Goal: Task Accomplishment & Management: Complete application form

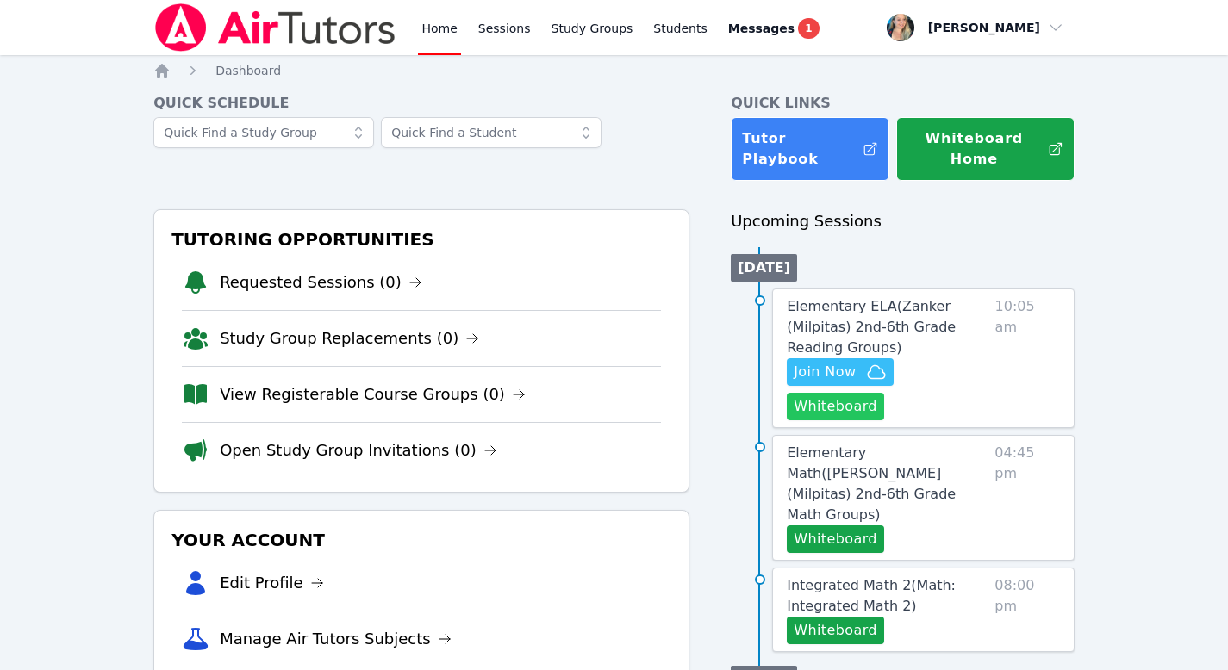
click at [832, 393] on button "Whiteboard" at bounding box center [835, 407] width 97 height 28
click at [866, 364] on icon "button" at bounding box center [876, 372] width 21 height 21
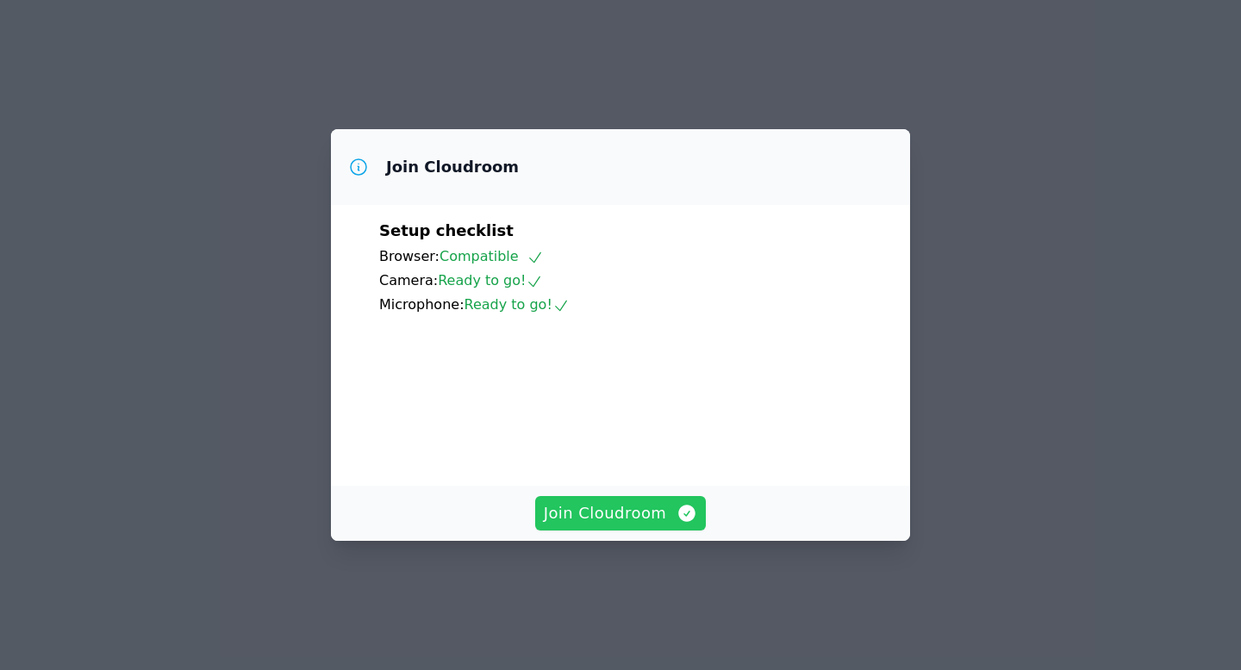
click at [639, 526] on span "Join Cloudroom" at bounding box center [621, 514] width 154 height 24
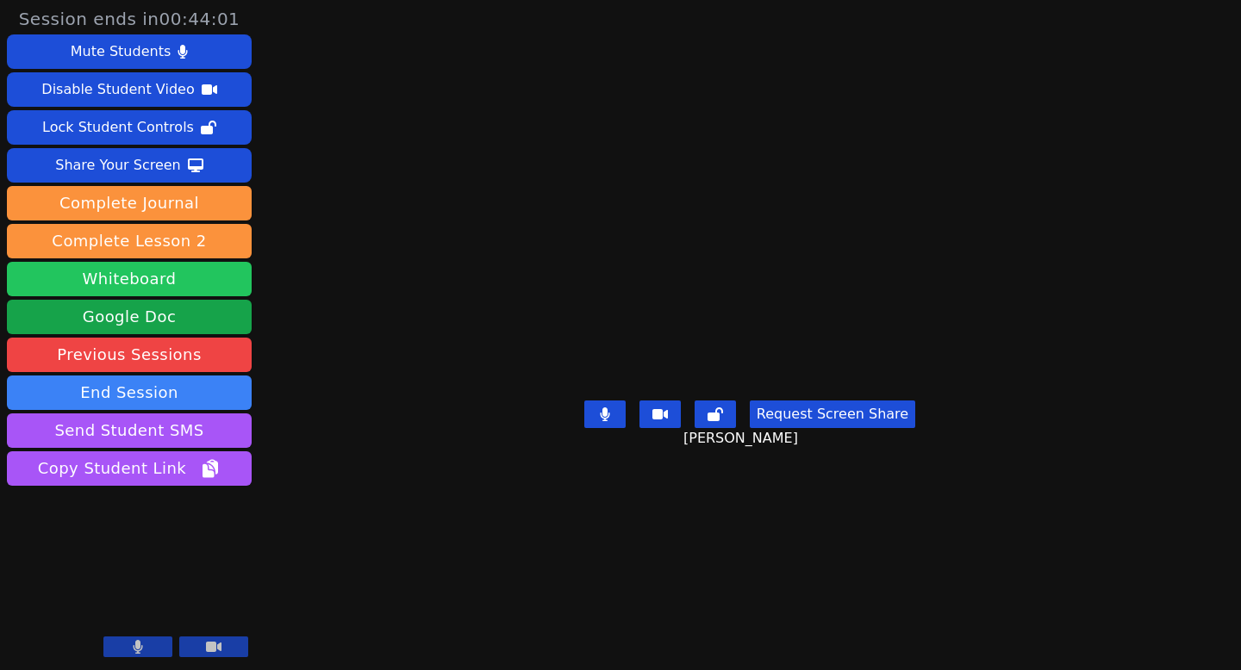
click at [129, 281] on button "Whiteboard" at bounding box center [129, 279] width 245 height 34
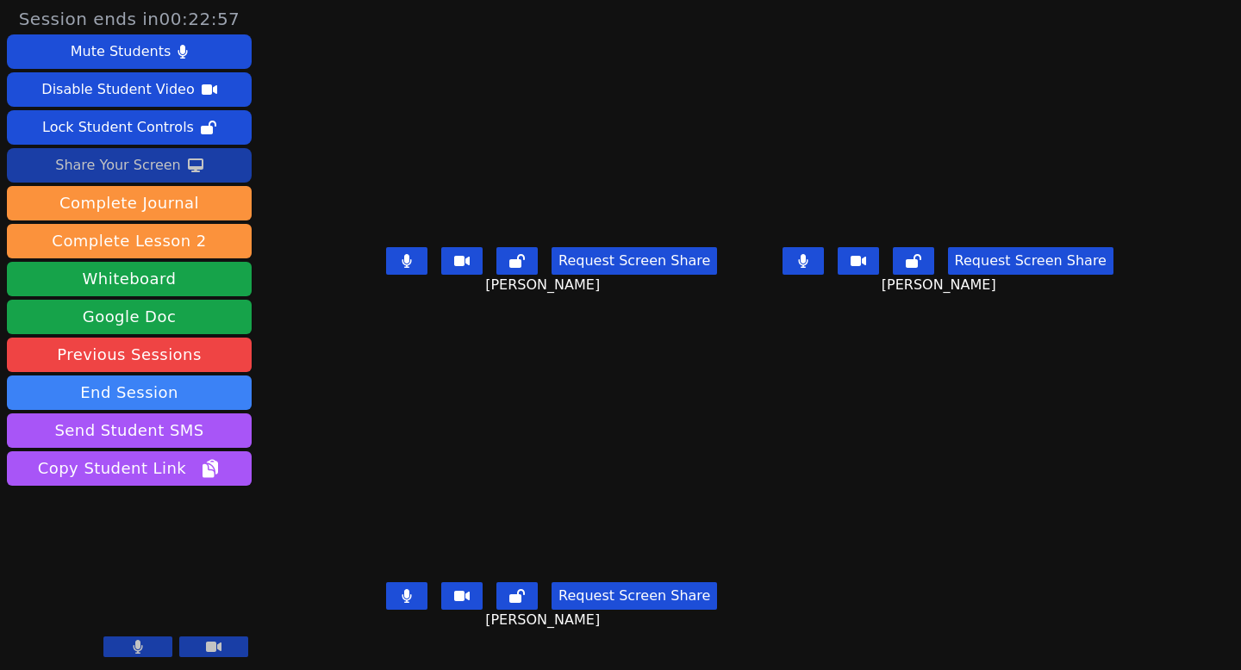
click at [128, 163] on div "Share Your Screen" at bounding box center [118, 166] width 126 height 28
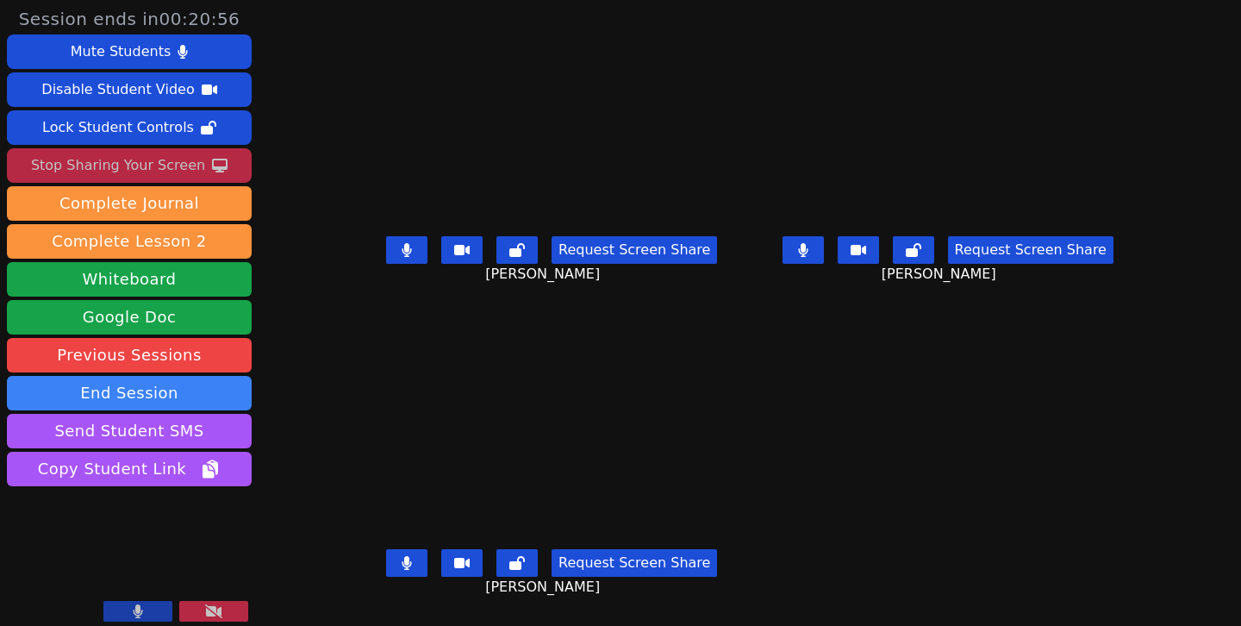
click at [386, 256] on button at bounding box center [406, 250] width 41 height 28
click at [396, 560] on button at bounding box center [406, 563] width 41 height 28
click at [398, 254] on icon at bounding box center [406, 250] width 17 height 14
click at [398, 558] on icon at bounding box center [406, 563] width 17 height 14
click at [402, 561] on icon at bounding box center [406, 563] width 9 height 14
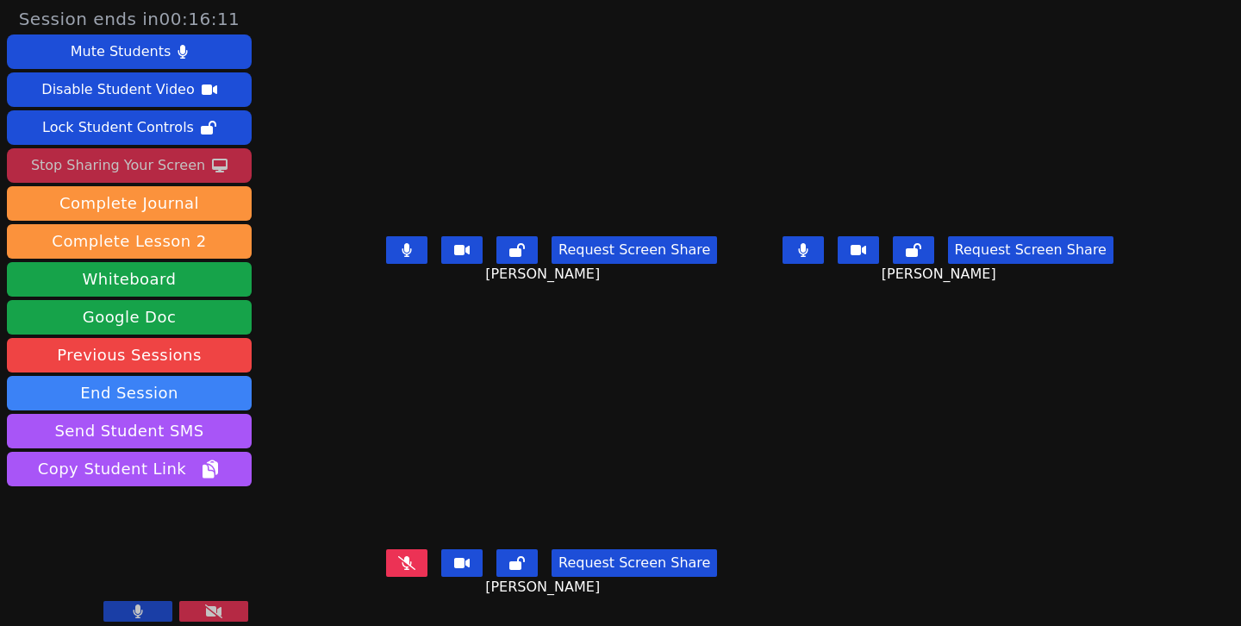
click at [808, 254] on icon at bounding box center [803, 250] width 10 height 14
click at [812, 246] on icon at bounding box center [803, 250] width 17 height 14
click at [386, 552] on button at bounding box center [406, 563] width 41 height 28
click at [812, 250] on icon at bounding box center [803, 250] width 17 height 14
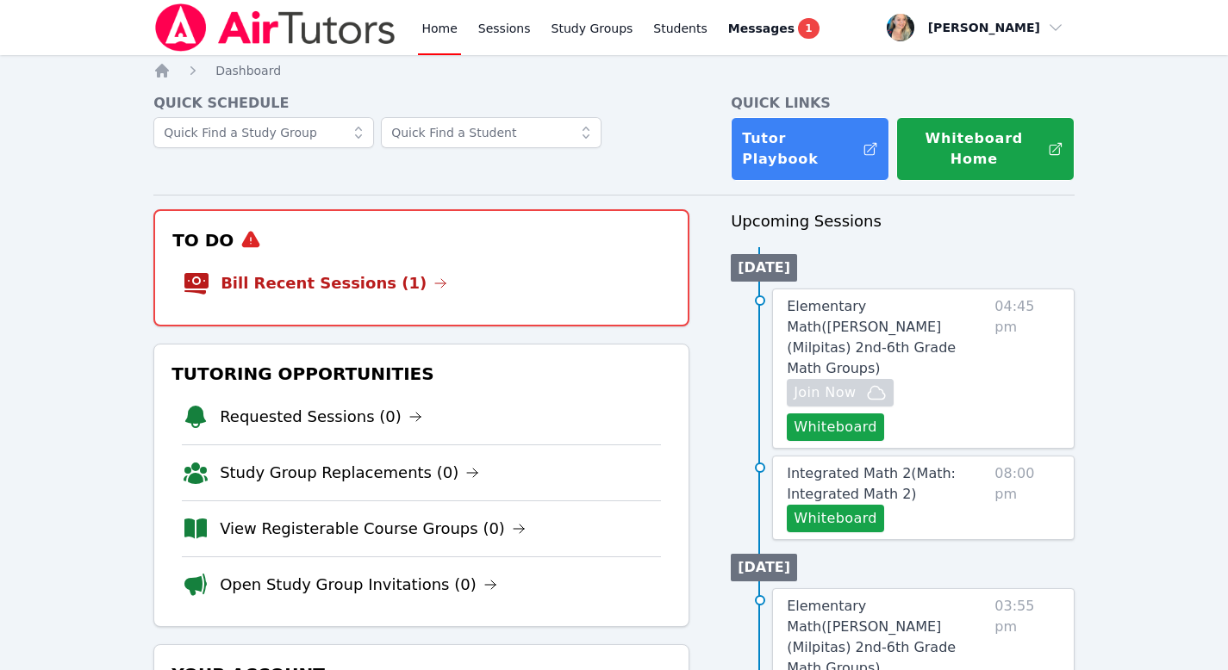
click at [379, 256] on li "Bill Recent Sessions (1)" at bounding box center [421, 283] width 477 height 55
click at [374, 271] on link "Bill Recent Sessions (1)" at bounding box center [334, 283] width 227 height 24
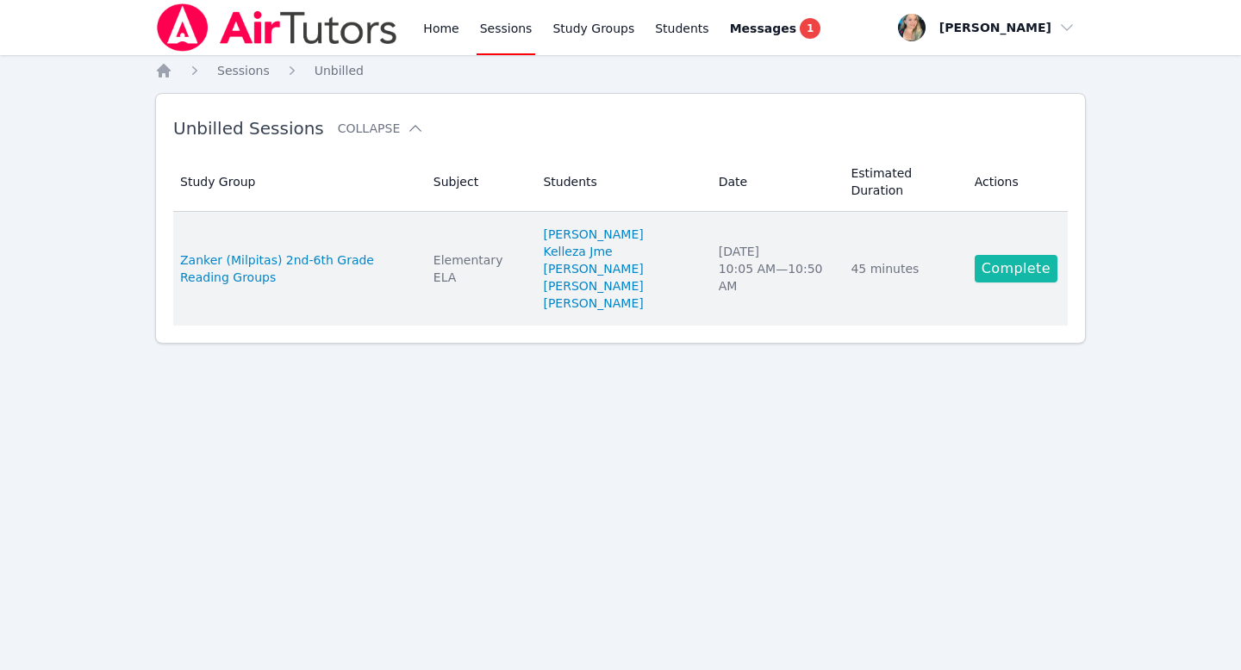
click at [996, 271] on link "Complete" at bounding box center [1016, 269] width 83 height 28
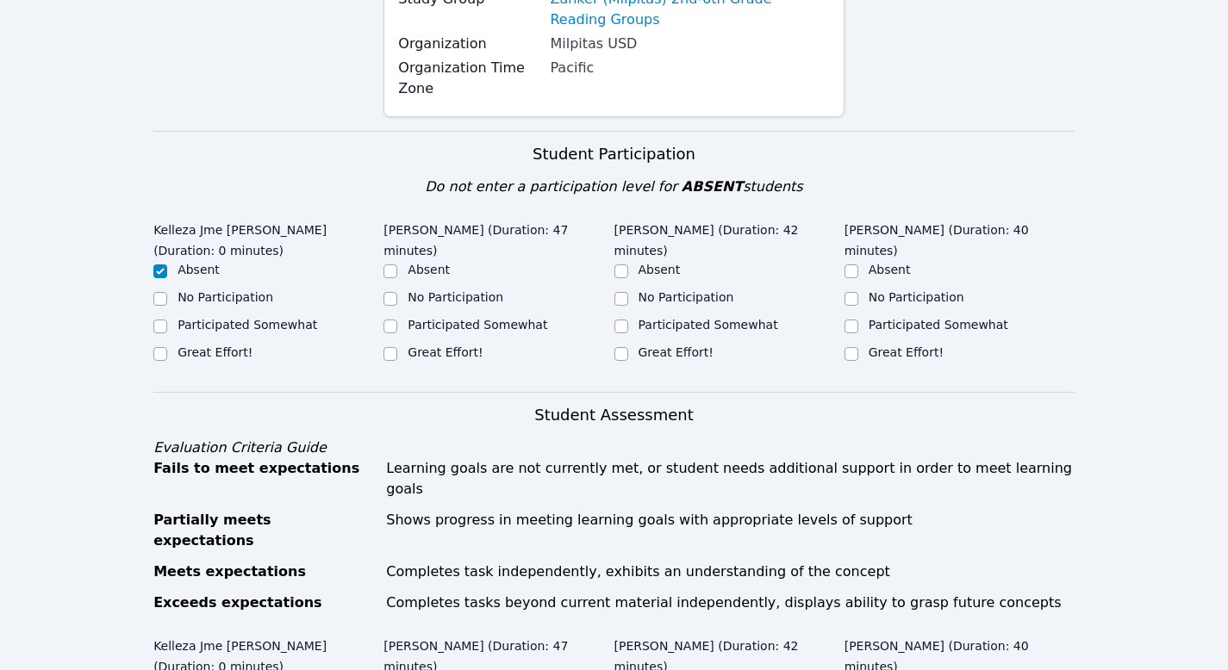
scroll to position [296, 0]
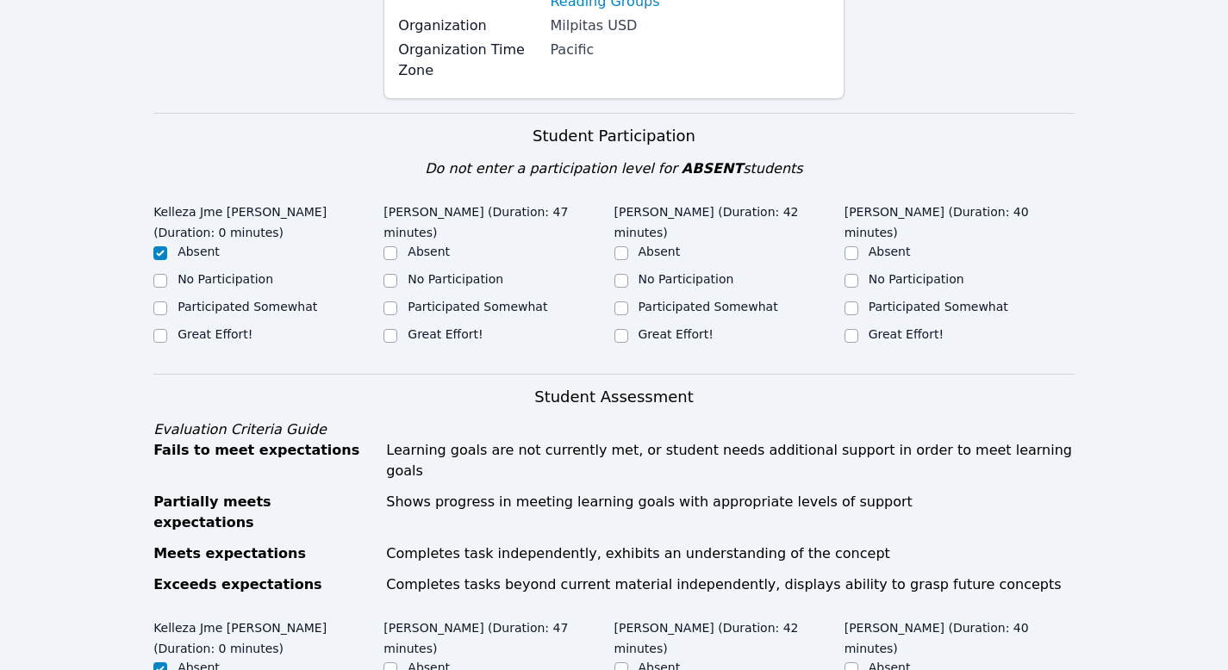
click at [389, 326] on div at bounding box center [390, 336] width 14 height 21
click at [389, 329] on input "Great Effort!" at bounding box center [390, 336] width 14 height 14
checkbox input "true"
click at [618, 329] on input "Great Effort!" at bounding box center [621, 336] width 14 height 14
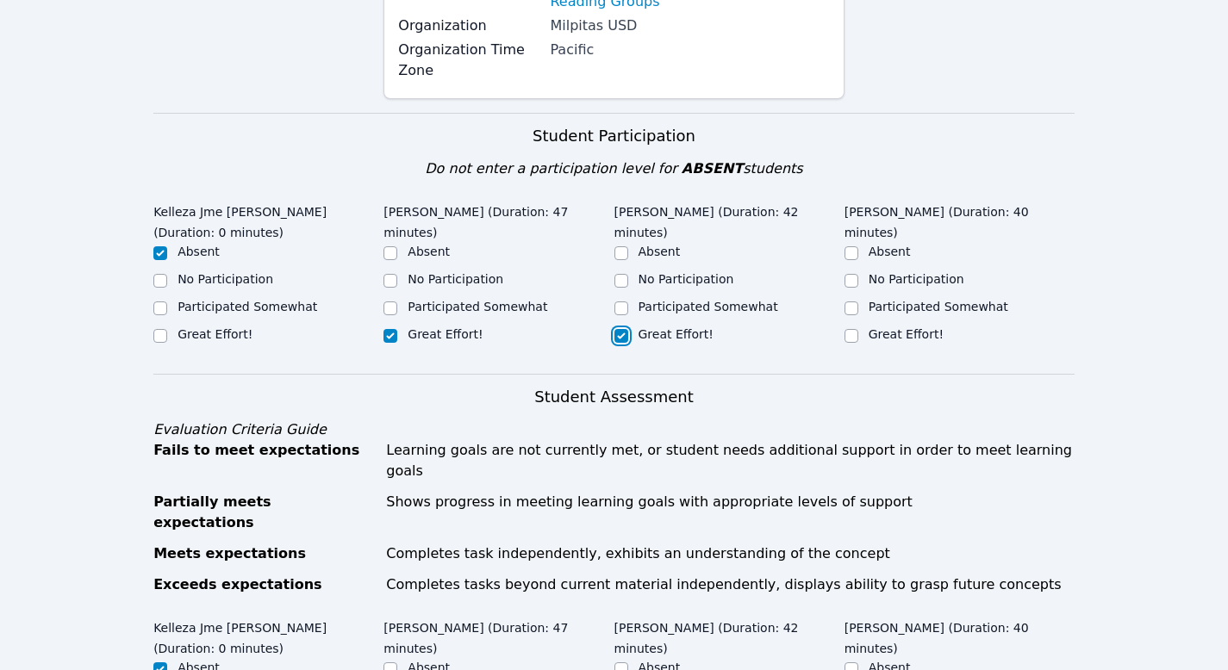
checkbox input "true"
click at [851, 329] on input "Great Effort!" at bounding box center [852, 336] width 14 height 14
checkbox input "true"
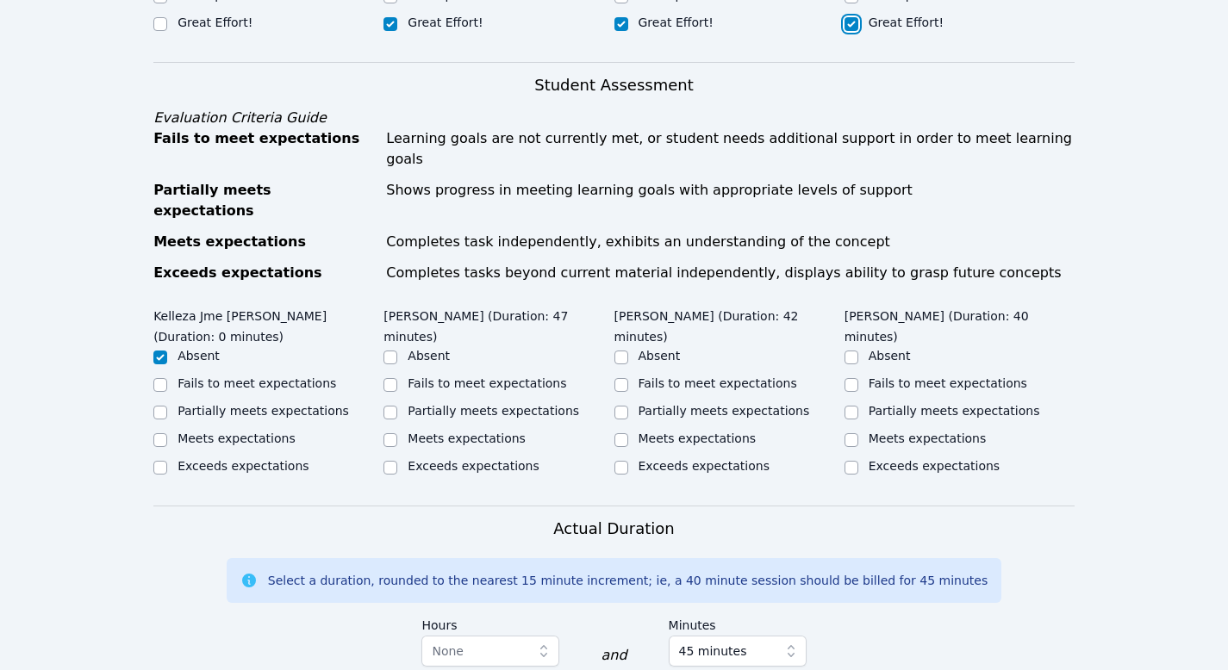
scroll to position [625, 0]
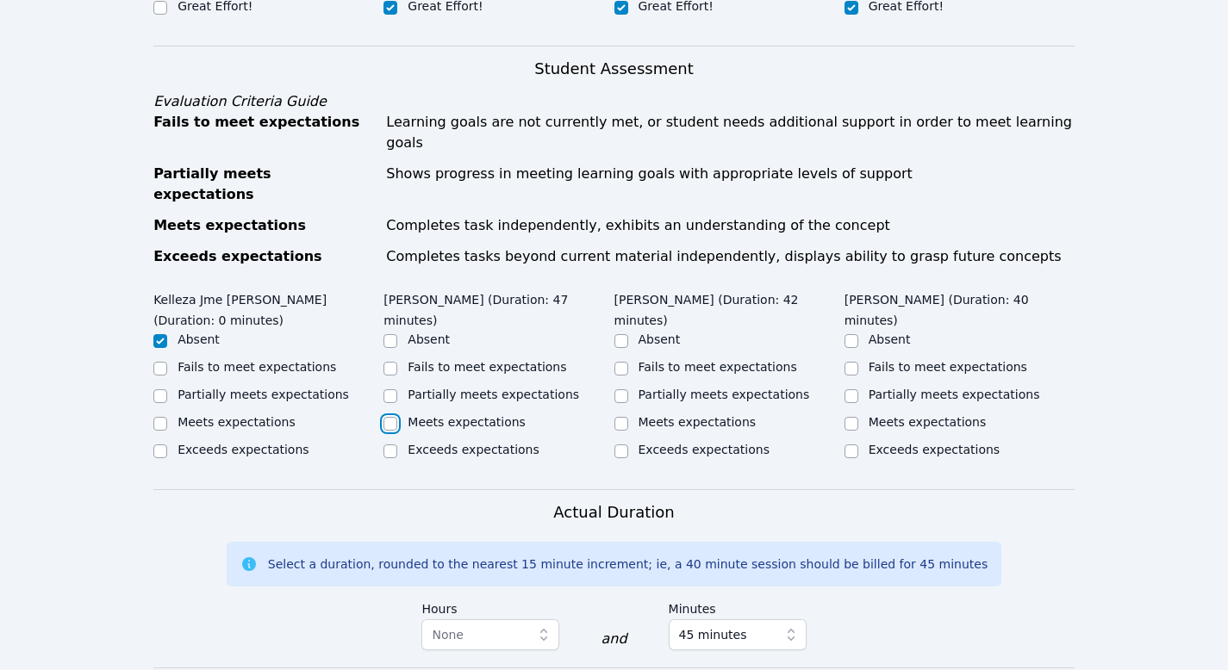
click at [387, 417] on input "Meets expectations" at bounding box center [390, 424] width 14 height 14
checkbox input "true"
click at [617, 417] on input "Meets expectations" at bounding box center [621, 424] width 14 height 14
checkbox input "true"
click at [848, 417] on input "Meets expectations" at bounding box center [852, 424] width 14 height 14
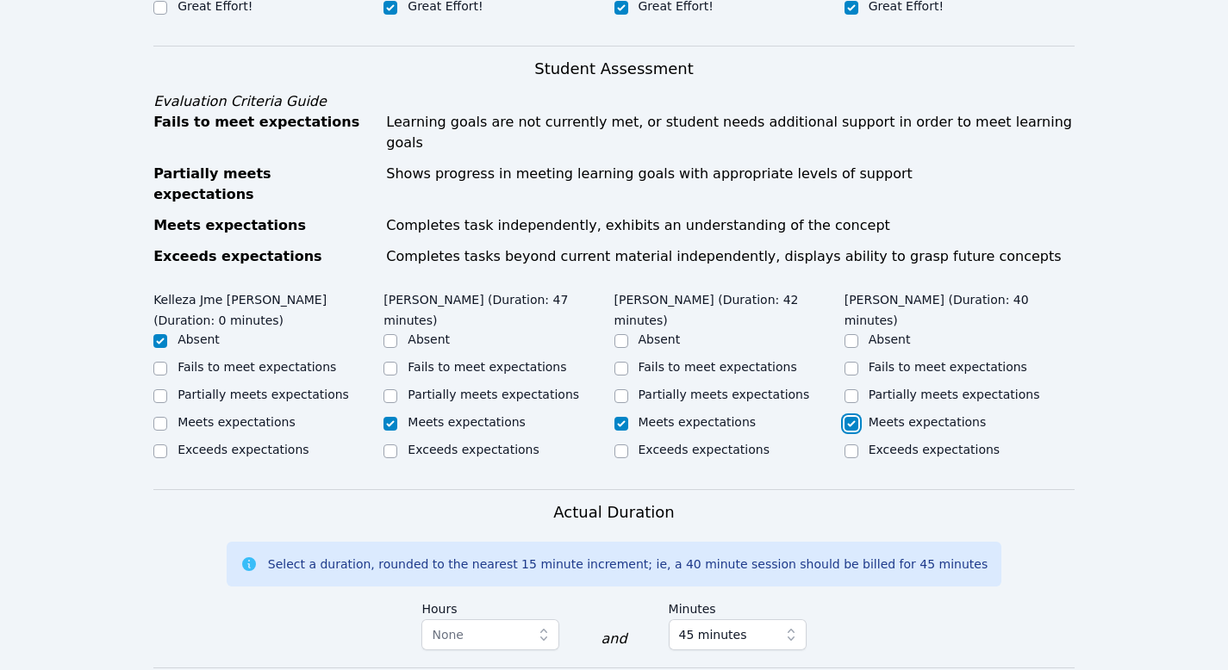
checkbox input "true"
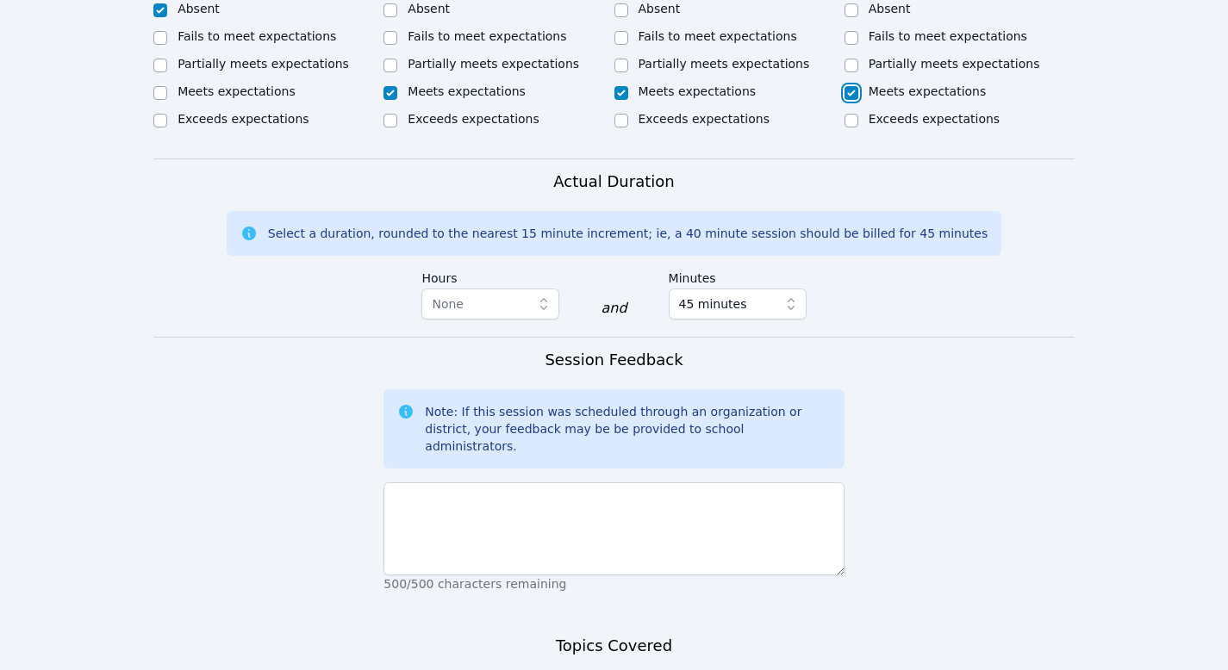
scroll to position [989, 0]
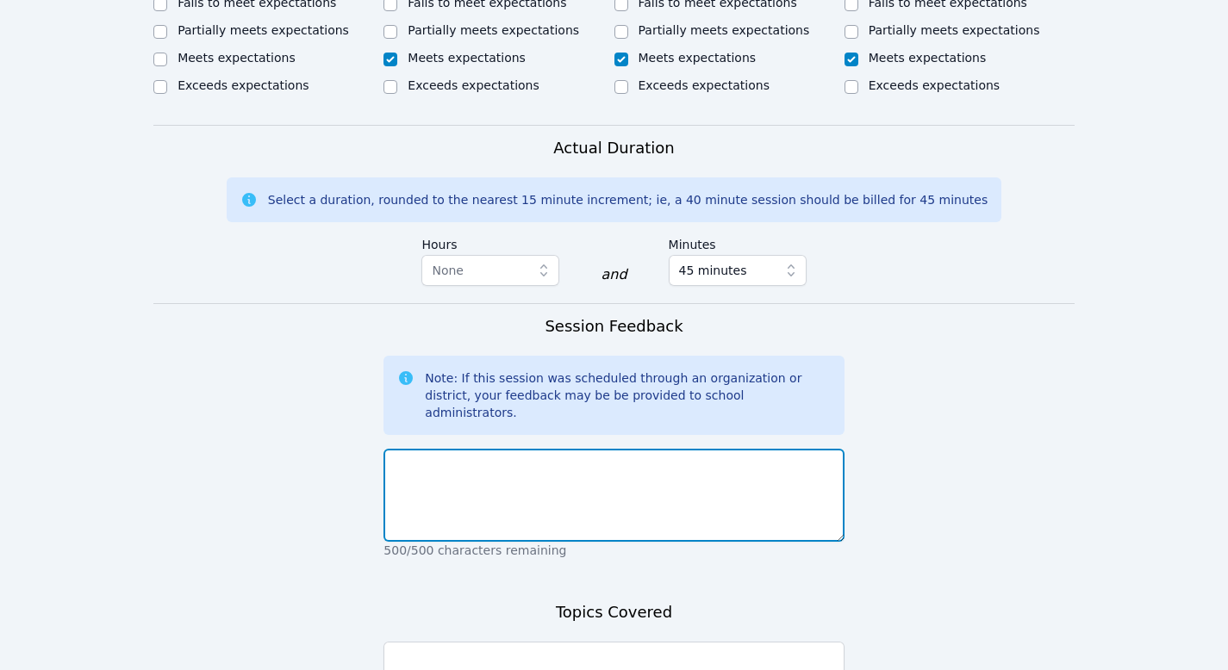
click at [632, 449] on textarea at bounding box center [613, 495] width 460 height 93
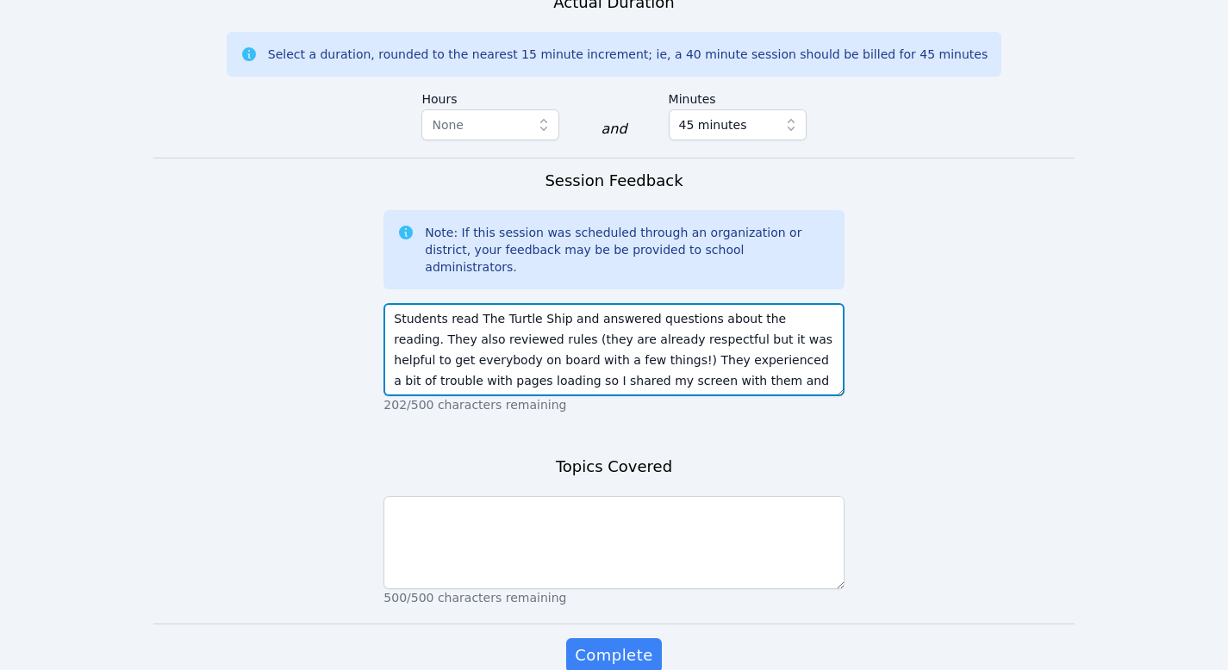
scroll to position [1162, 0]
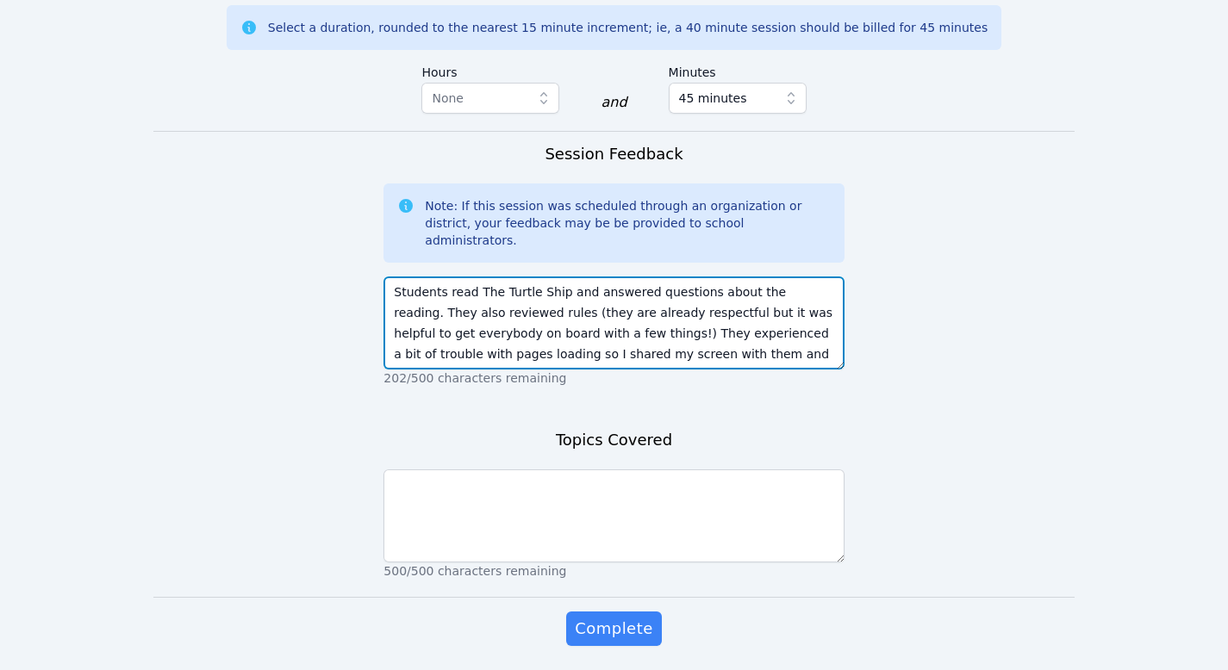
type textarea "Students read The Turtle Ship and answered questions about the reading. They al…"
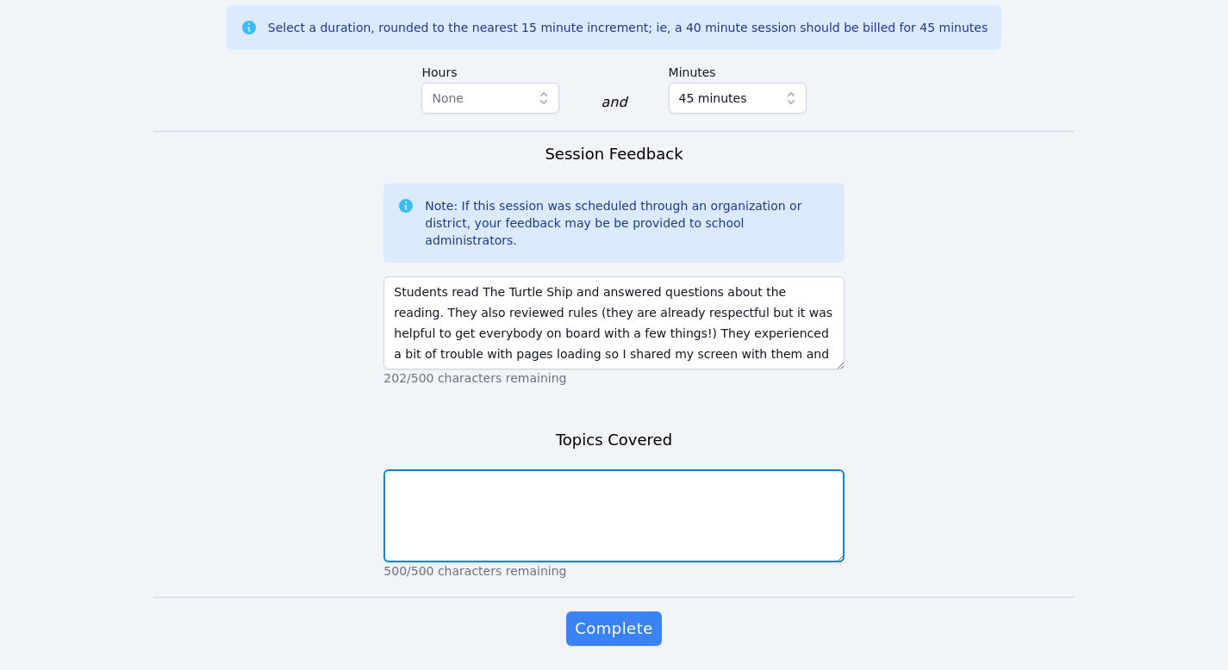
click at [558, 470] on textarea at bounding box center [613, 516] width 460 height 93
click at [475, 470] on textarea "The Turtle ship finding the central message" at bounding box center [613, 516] width 460 height 93
click at [654, 470] on textarea "The Turtle ship, finding the central message" at bounding box center [613, 516] width 460 height 93
click at [483, 470] on textarea "The Turtle ship, finding the central message" at bounding box center [613, 516] width 460 height 93
click at [800, 470] on textarea "The Turtle ship, summarizing key details, finding the central message" at bounding box center [613, 516] width 460 height 93
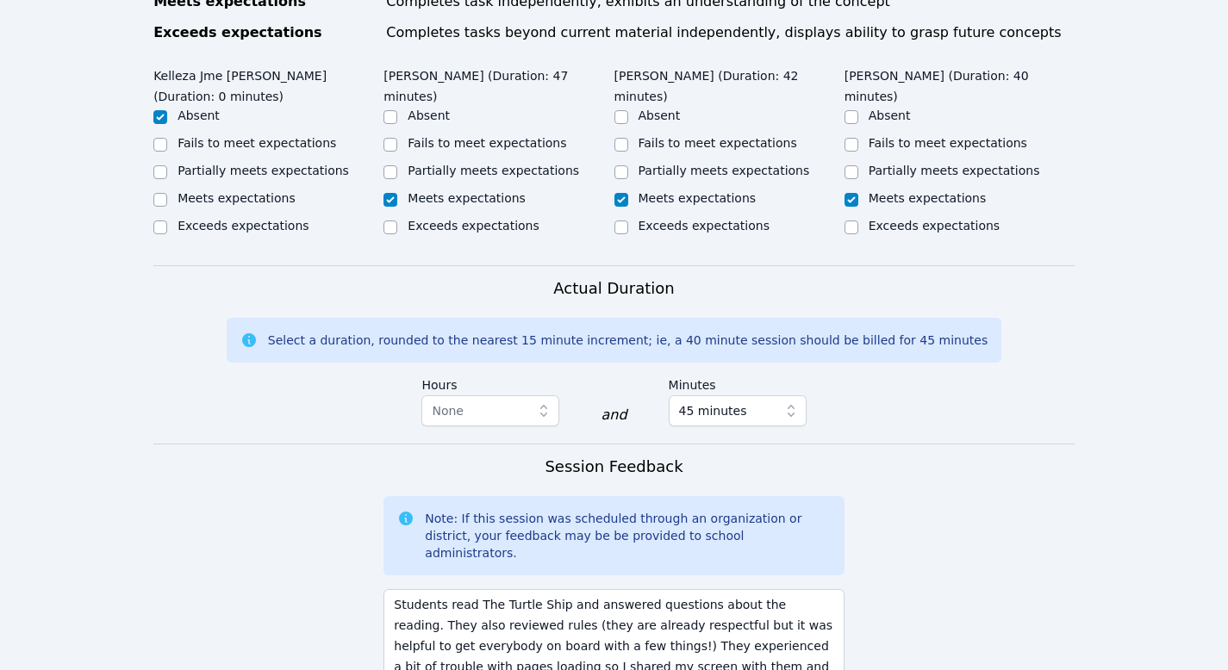
scroll to position [639, 0]
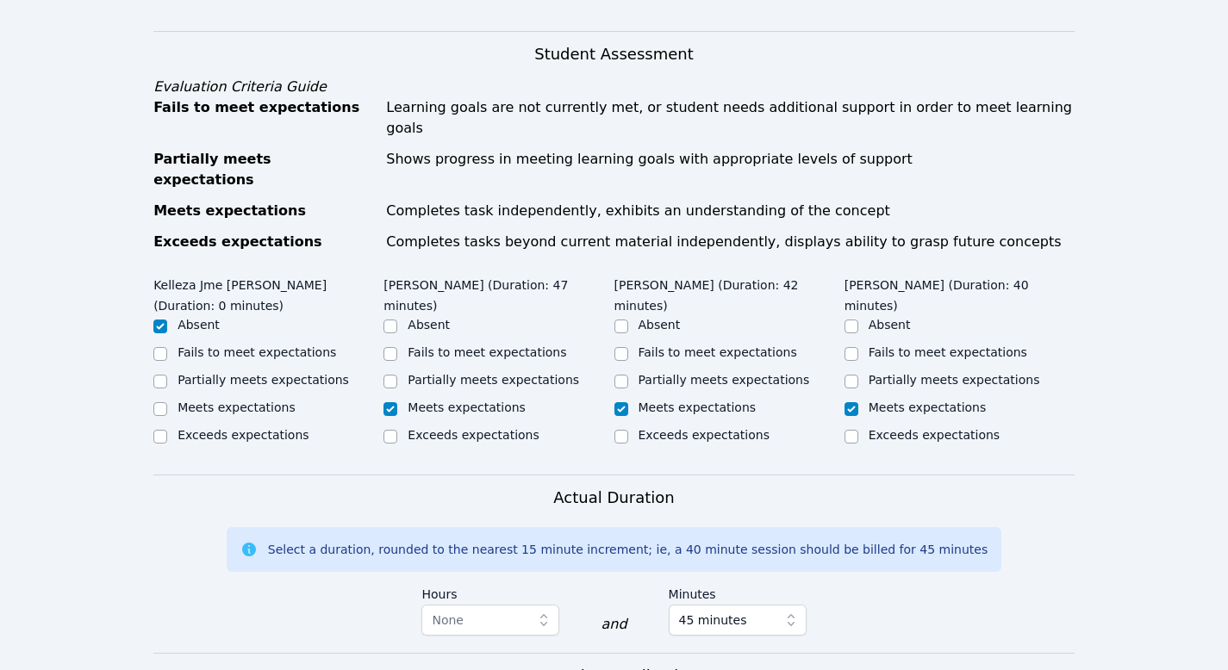
type textarea "The Turtle ship, summarizing key details, finding the central message."
click at [389, 375] on input "Partially meets expectations" at bounding box center [390, 382] width 14 height 14
checkbox input "true"
checkbox input "false"
click at [620, 375] on input "Partially meets expectations" at bounding box center [621, 382] width 14 height 14
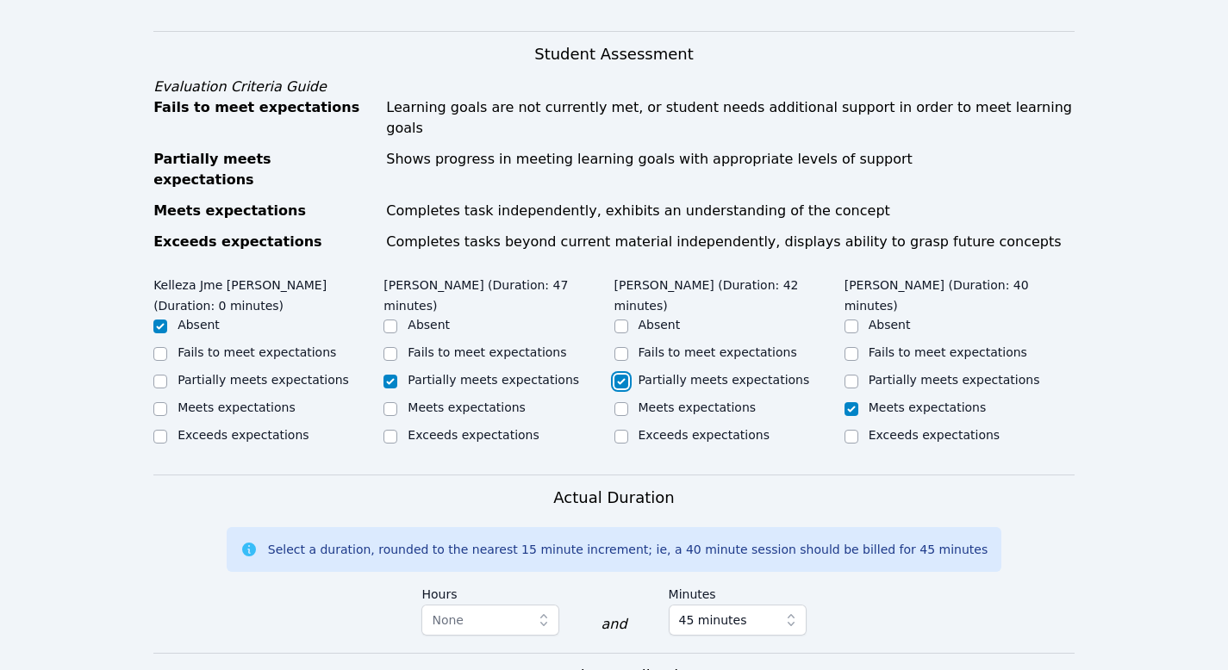
checkbox input "true"
checkbox input "false"
click at [847, 375] on input "Partially meets expectations" at bounding box center [852, 382] width 14 height 14
checkbox input "true"
checkbox input "false"
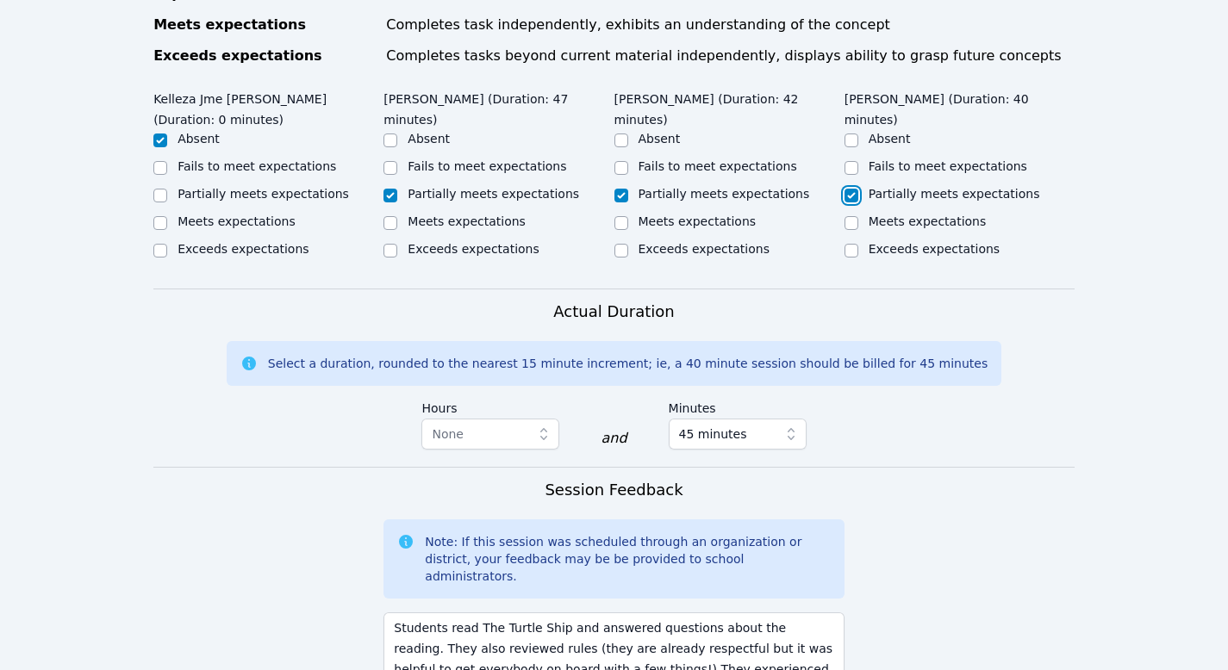
scroll to position [1162, 0]
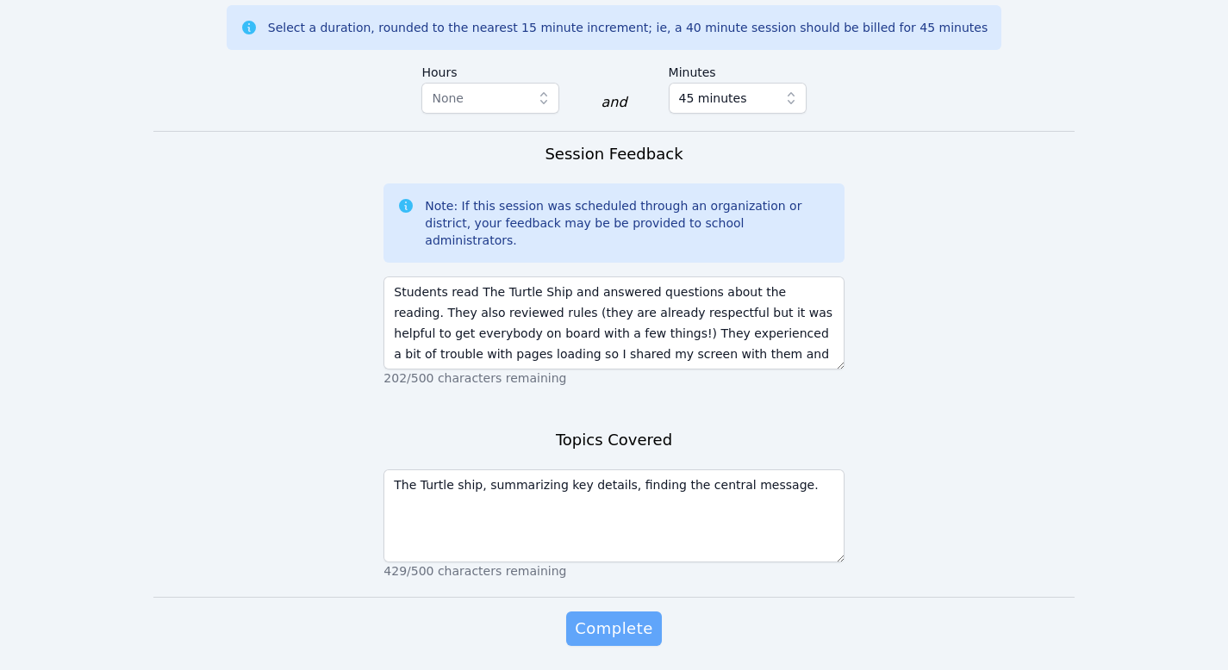
click at [627, 612] on button "Complete" at bounding box center [613, 629] width 95 height 34
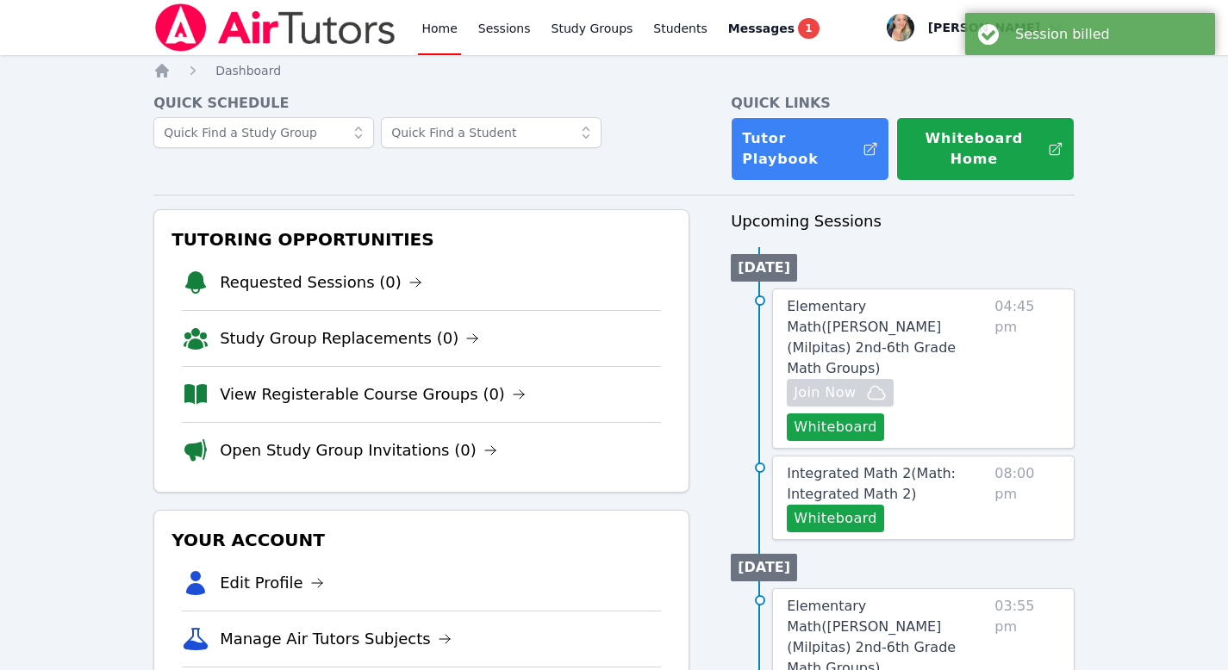
click at [440, 30] on link "Home" at bounding box center [439, 27] width 42 height 55
